Goal: Information Seeking & Learning: Compare options

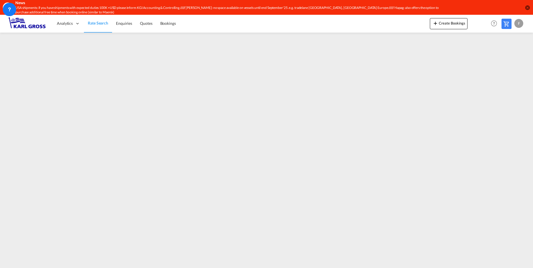
click at [528, 8] on md-icon "icon-close-circle" at bounding box center [528, 8] width 6 height 6
